Goal: Task Accomplishment & Management: Manage account settings

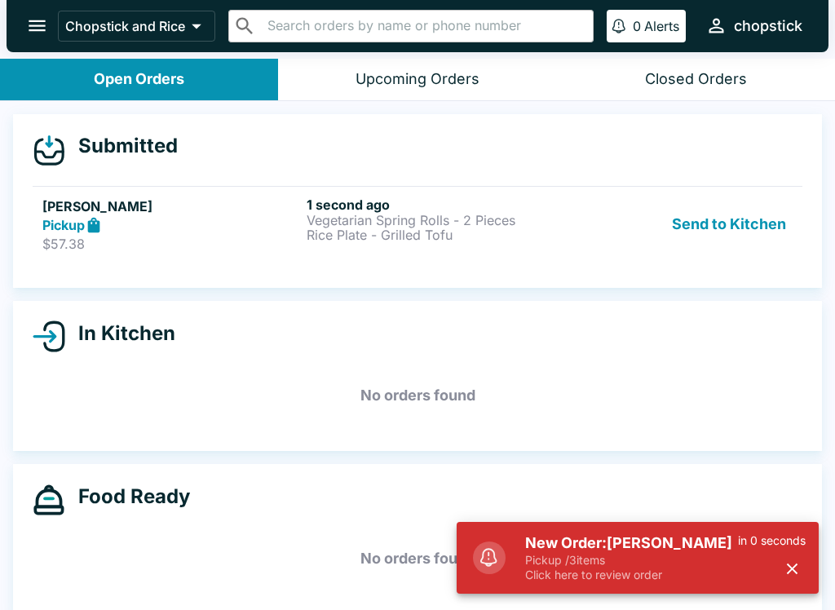
click at [718, 228] on button "Send to Kitchen" at bounding box center [728, 224] width 127 height 56
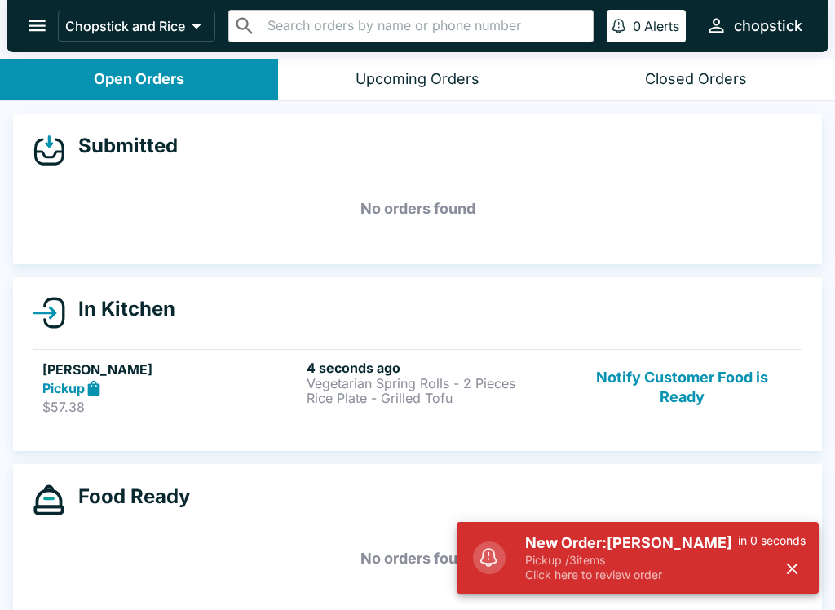
click at [359, 410] on div "4 seconds ago Vegetarian Spring Rolls - 2 Pieces Rice Plate - Grilled Tofu" at bounding box center [435, 387] width 258 height 56
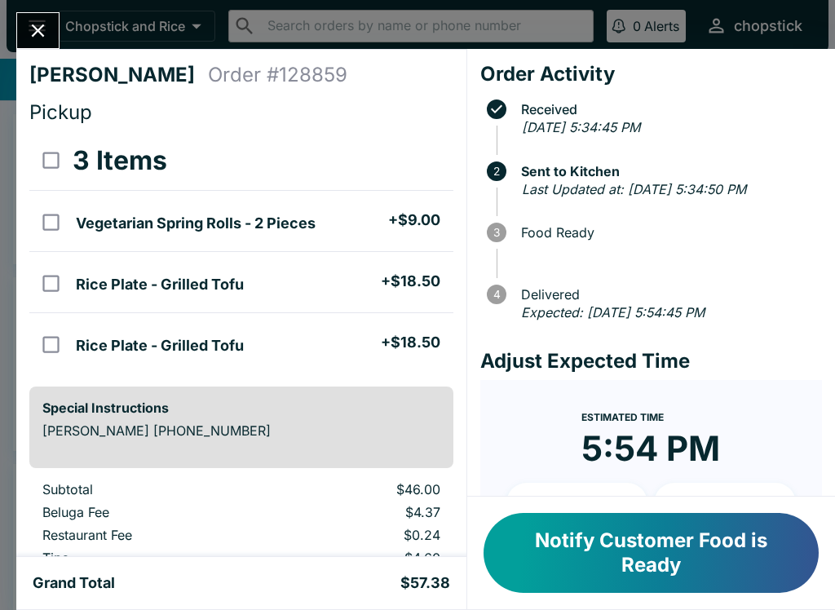
click at [40, 14] on button "Close" at bounding box center [38, 30] width 42 height 35
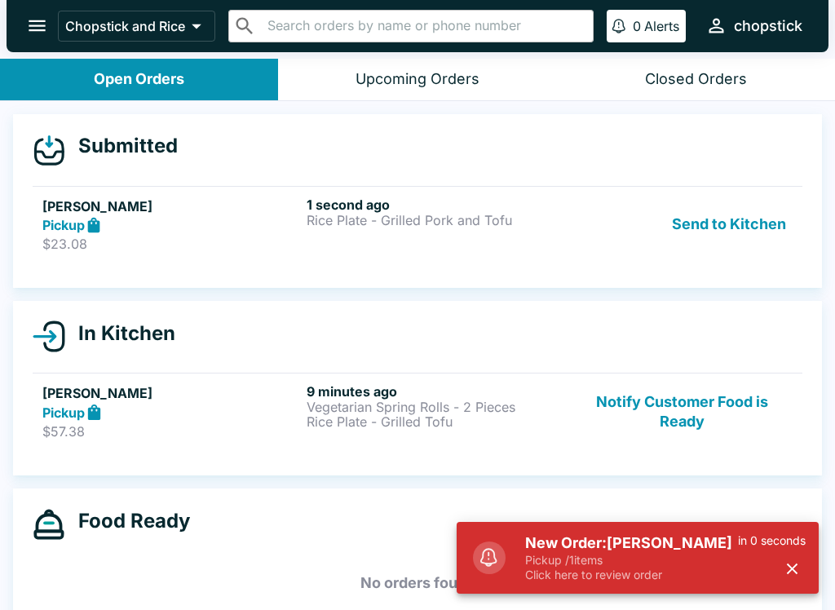
click at [725, 167] on div "Submitted [PERSON_NAME] Pickup $23.08 1 second ago Rice Plate - Grilled Pork an…" at bounding box center [417, 201] width 809 height 174
click at [730, 247] on button "Send to Kitchen" at bounding box center [728, 224] width 127 height 56
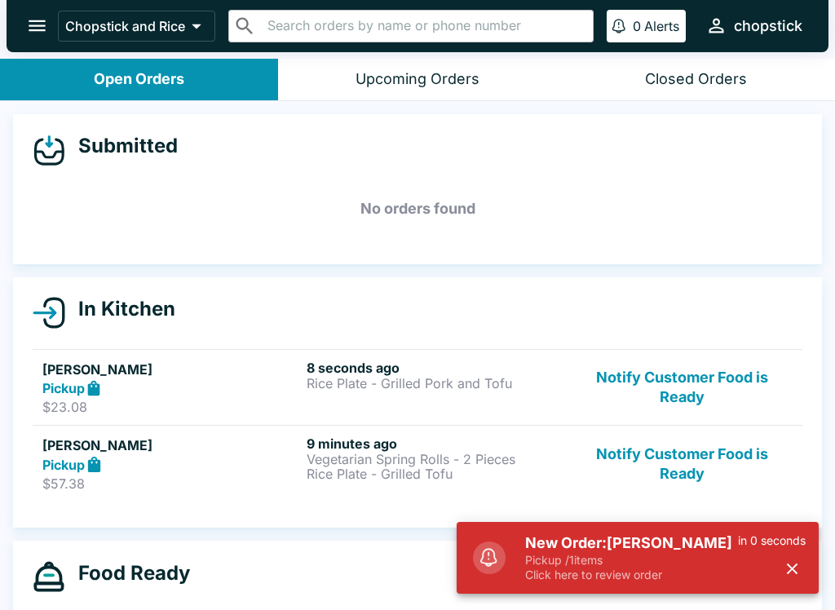
click at [361, 388] on p "Rice Plate - Grilled Pork and Tofu" at bounding box center [435, 383] width 258 height 15
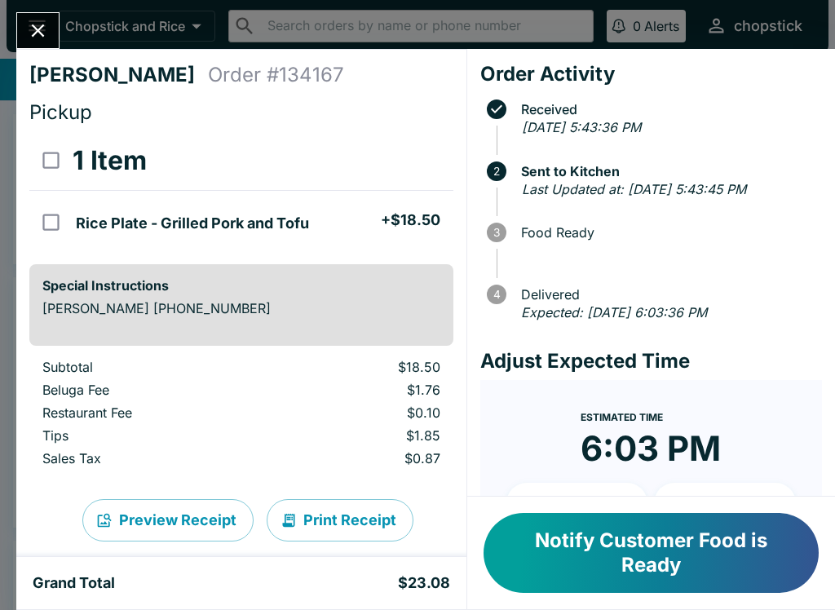
click at [55, 31] on button "Close" at bounding box center [38, 30] width 42 height 35
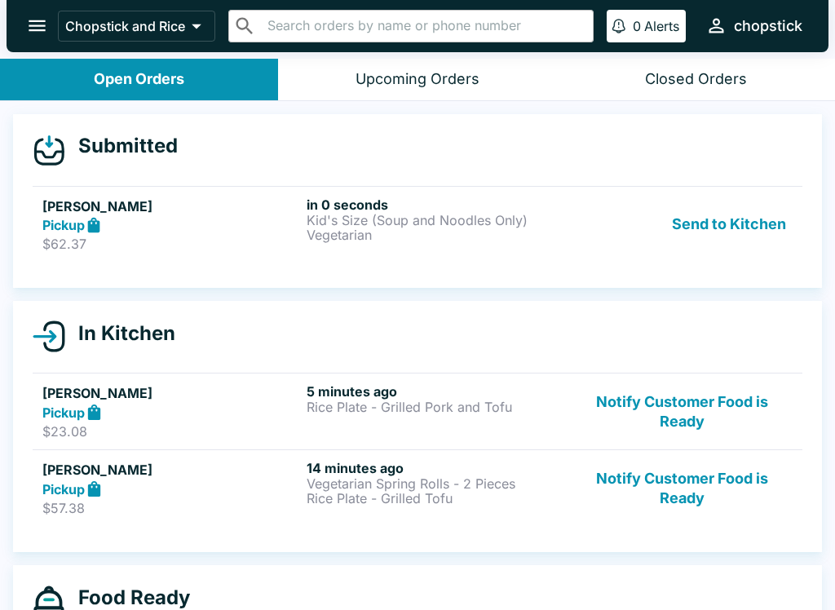
click at [727, 231] on button "Send to Kitchen" at bounding box center [728, 224] width 127 height 56
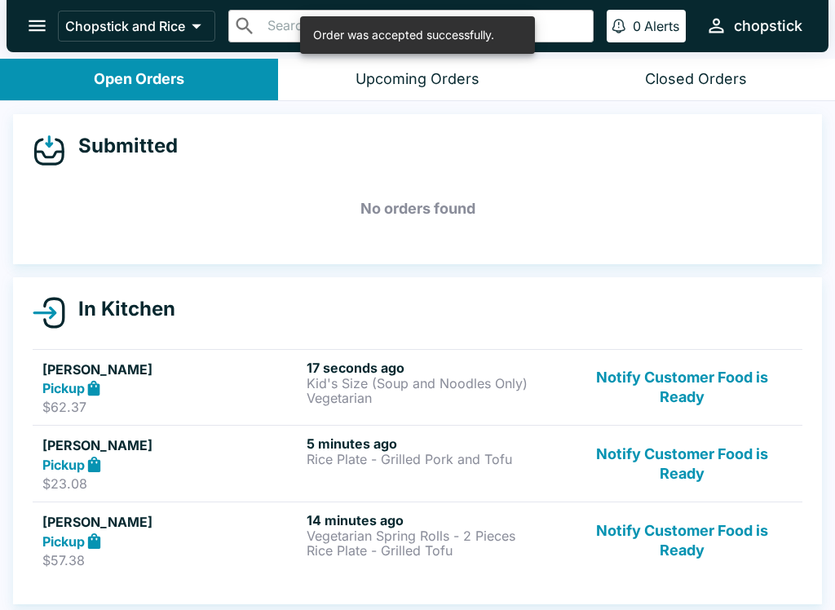
click at [215, 437] on h5 "[PERSON_NAME]" at bounding box center [171, 445] width 258 height 20
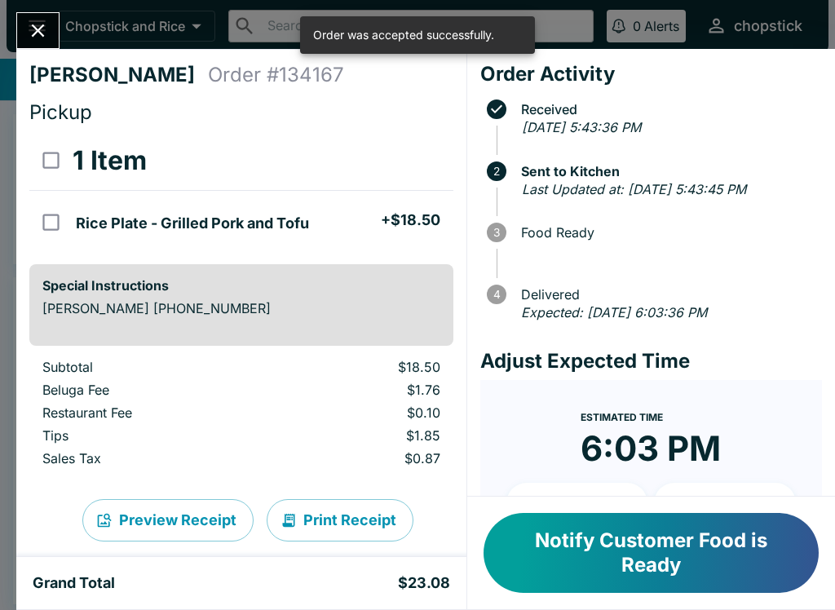
click at [43, 46] on button "Close" at bounding box center [38, 30] width 42 height 35
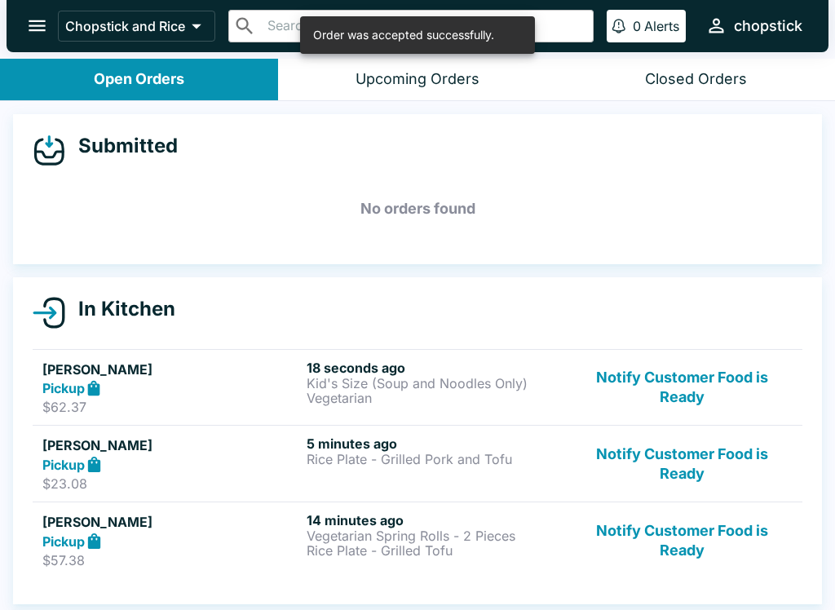
click at [192, 386] on div "Pickup" at bounding box center [171, 388] width 258 height 19
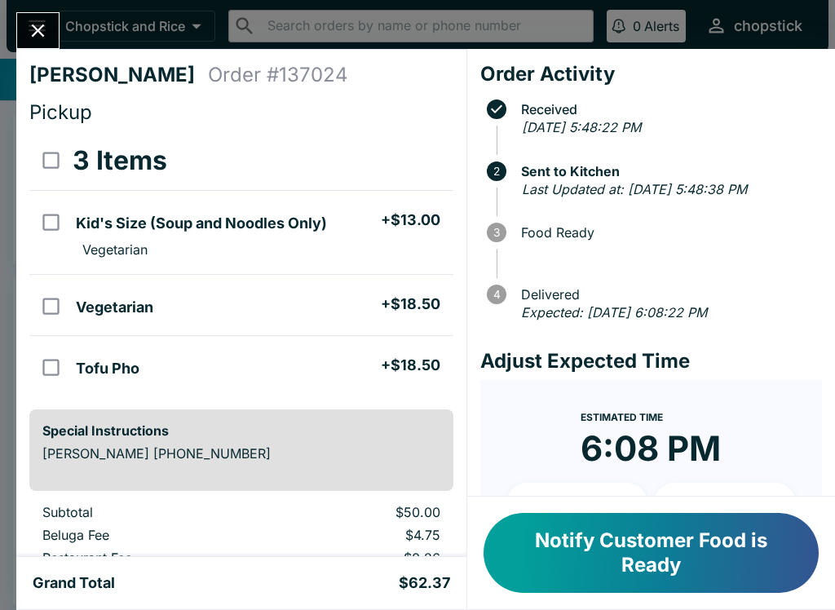
click at [26, 33] on button "Close" at bounding box center [38, 30] width 42 height 35
